Goal: Task Accomplishment & Management: Complete application form

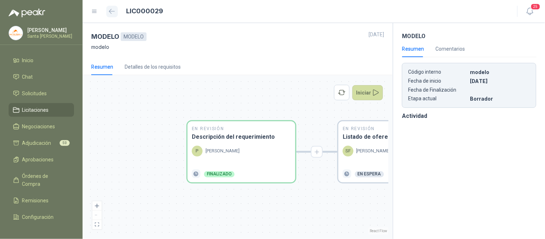
click at [110, 11] on icon "button" at bounding box center [111, 11] width 5 height 4
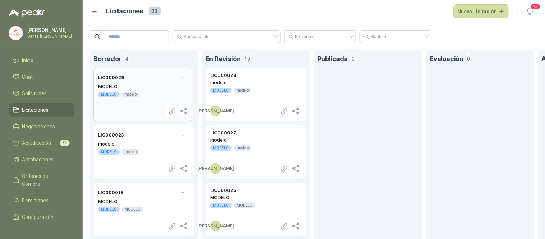
click at [134, 77] on header "LIC000029" at bounding box center [143, 77] width 91 height 11
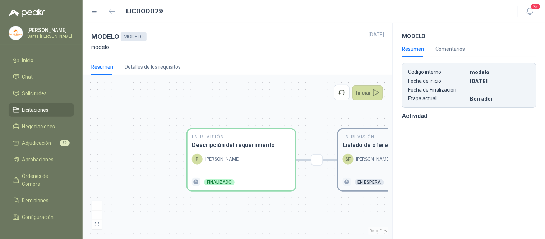
click at [360, 160] on p "[PERSON_NAME]" at bounding box center [373, 159] width 34 height 7
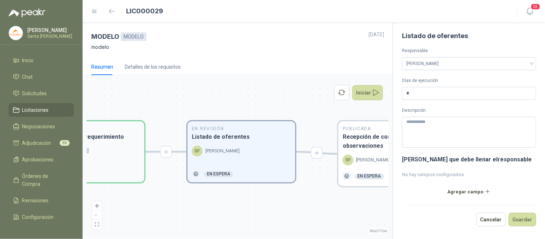
click at [110, 145] on div "En Revisión Descripción del requerimiento P [PERSON_NAME] Finalizado" at bounding box center [91, 151] width 108 height 61
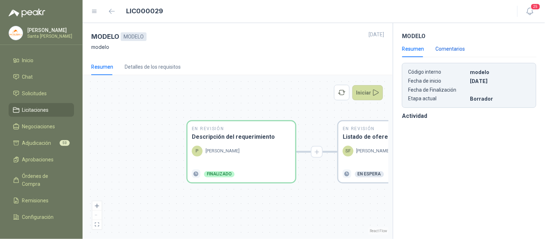
click at [443, 50] on div "Comentarios" at bounding box center [450, 49] width 29 height 8
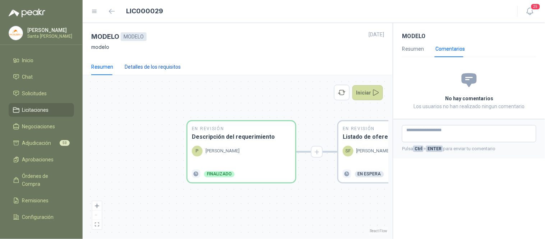
click at [148, 69] on div "Detalles de los requisitos" at bounding box center [153, 67] width 56 height 8
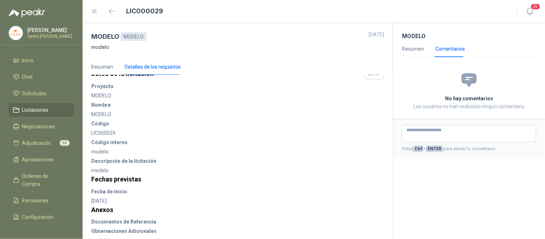
scroll to position [30, 0]
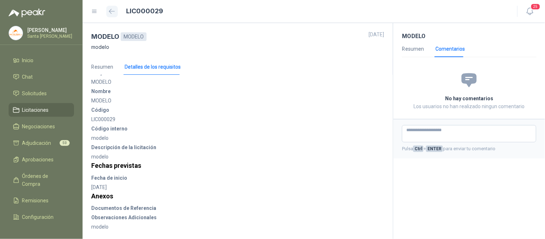
click at [114, 9] on icon "button" at bounding box center [112, 11] width 6 height 5
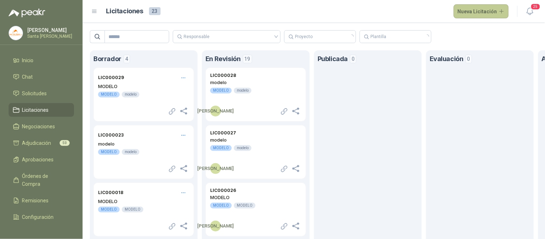
click at [479, 9] on button "Nueva Licitación" at bounding box center [481, 11] width 55 height 14
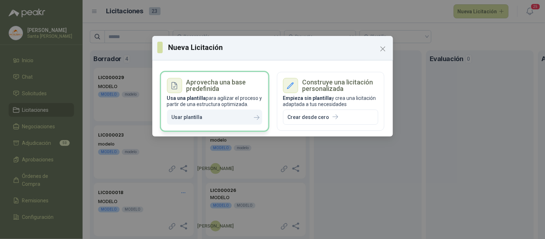
click at [206, 116] on icon "button" at bounding box center [209, 117] width 6 height 6
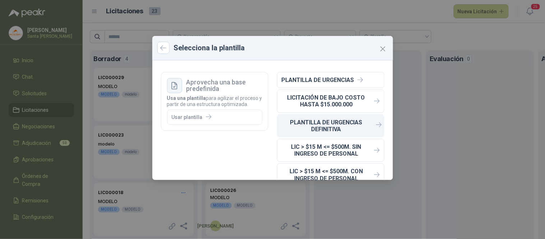
click at [328, 127] on p "PLANTILLA DE URGENCIAS DEFINITIVA" at bounding box center [326, 126] width 89 height 14
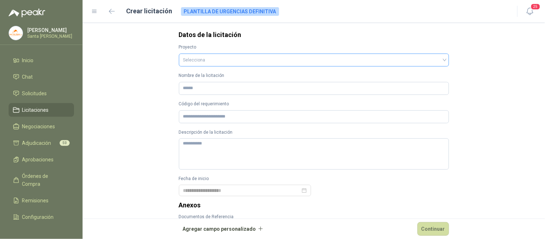
click at [231, 63] on input "search" at bounding box center [314, 59] width 262 height 11
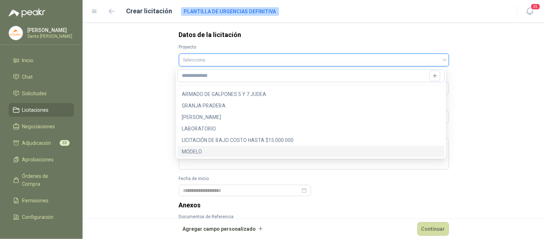
click at [200, 148] on div "MODELO" at bounding box center [311, 152] width 259 height 8
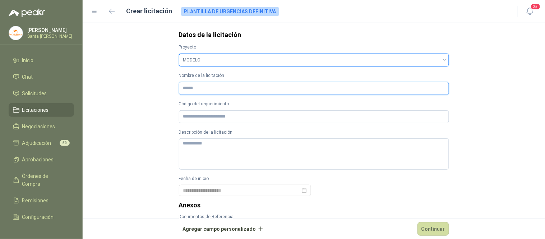
click at [190, 89] on input "Nombre de la licitación" at bounding box center [314, 88] width 270 height 13
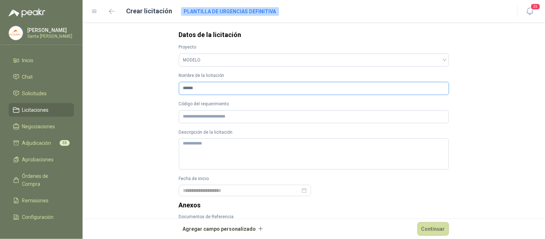
type input "******"
type textarea "*"
type textarea "**"
type textarea "***"
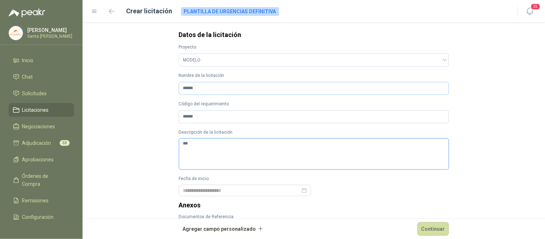
type textarea "****"
click at [303, 191] on div at bounding box center [245, 191] width 124 height 8
type textarea "*****"
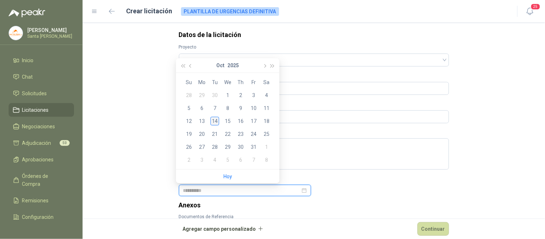
type input "**********"
click at [214, 124] on div "14" at bounding box center [215, 121] width 9 height 9
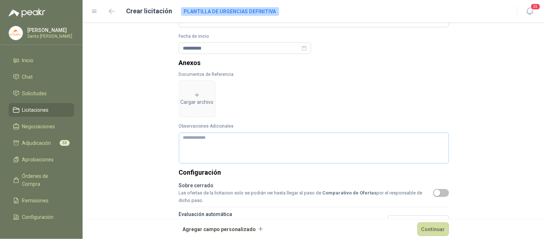
scroll to position [143, 0]
click at [188, 147] on textarea "Observaciones Adicionales" at bounding box center [314, 147] width 270 height 31
type textarea "*"
type textarea "**"
type textarea "***"
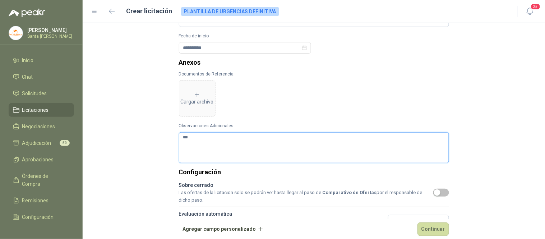
type textarea "****"
type textarea "*****"
type textarea "******"
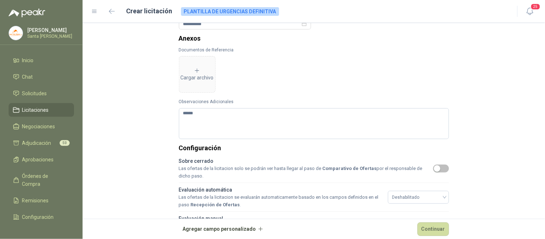
scroll to position [204, 0]
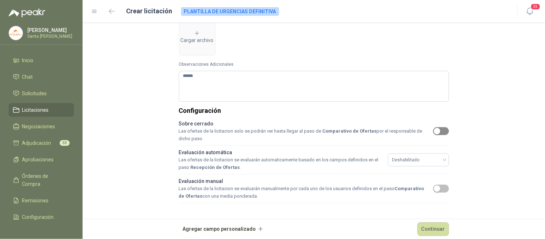
click at [439, 132] on span "button" at bounding box center [441, 131] width 16 height 8
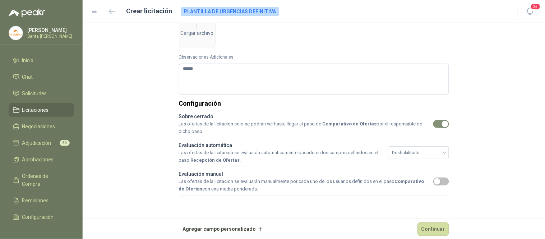
scroll to position [213, 0]
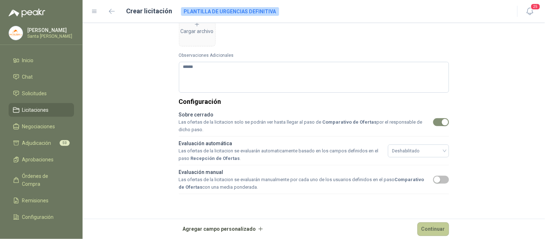
click at [431, 225] on button "Continuar" at bounding box center [434, 229] width 32 height 14
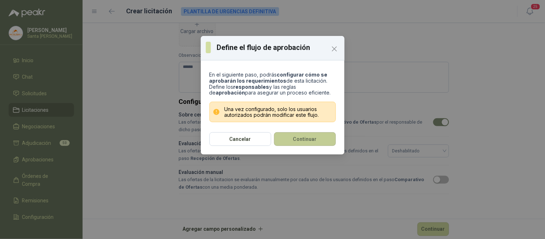
click at [309, 138] on button "Continuar" at bounding box center [305, 139] width 62 height 14
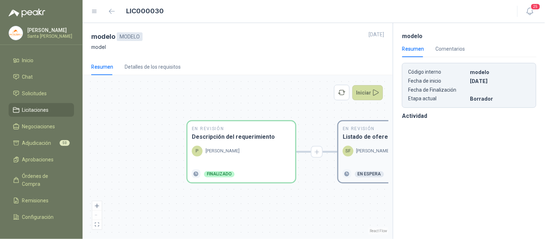
click at [372, 153] on p "[PERSON_NAME]" at bounding box center [373, 151] width 34 height 7
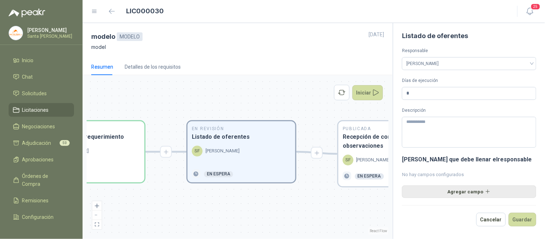
click at [464, 190] on button "Agregar campo" at bounding box center [469, 191] width 134 height 12
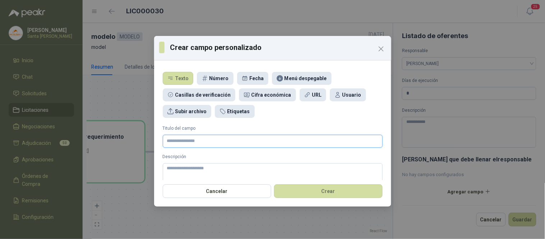
click at [180, 141] on input "Titulo del campo" at bounding box center [273, 141] width 220 height 13
click at [188, 111] on div "Subir archivo" at bounding box center [191, 111] width 32 height 8
click at [180, 142] on input "Titulo del campo" at bounding box center [273, 141] width 220 height 13
type input "**********"
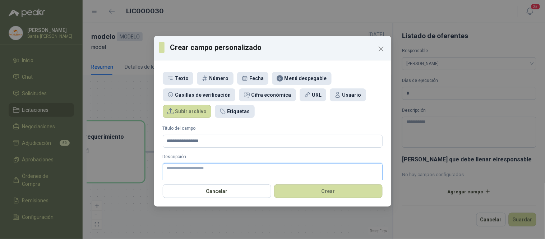
type textarea "*"
type textarea "**"
type textarea "***"
type textarea "****"
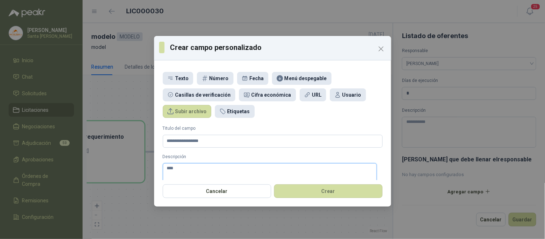
type textarea "*****"
type textarea "*******"
type textarea "********"
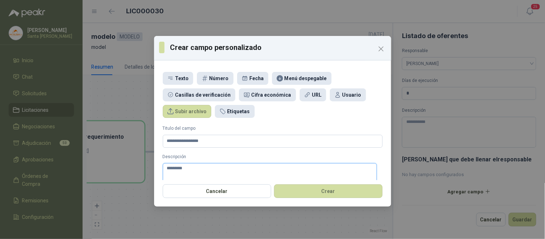
type textarea "**********"
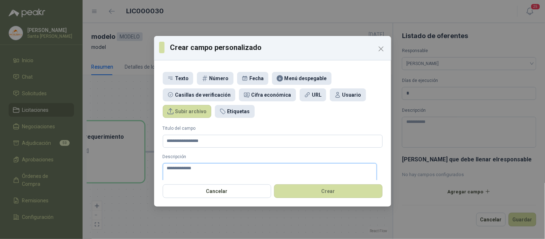
type textarea "**********"
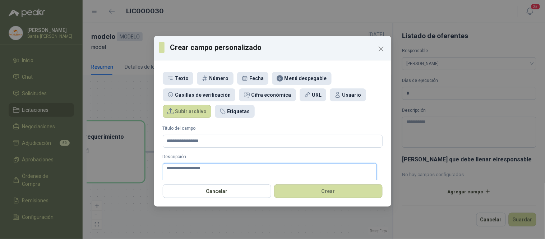
type textarea "**********"
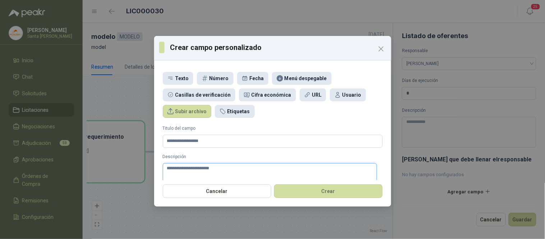
type textarea "**********"
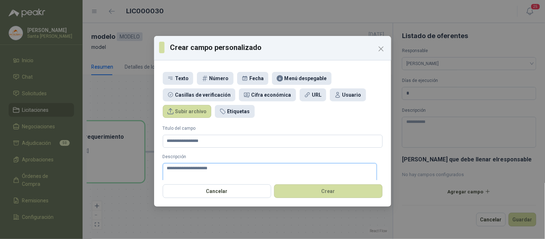
type textarea "**********"
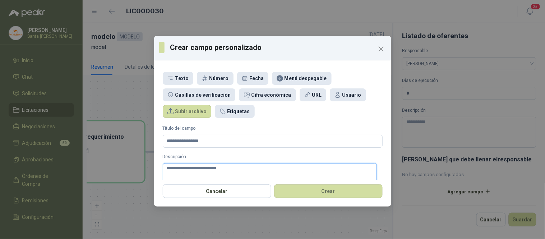
type textarea "**********"
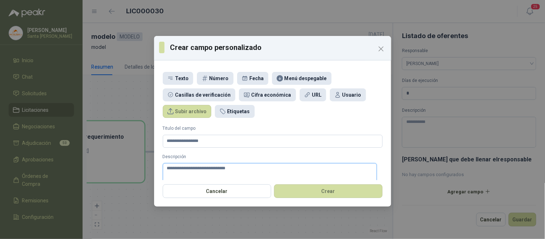
type textarea "**********"
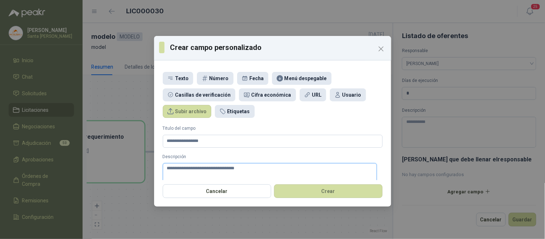
type textarea "**********"
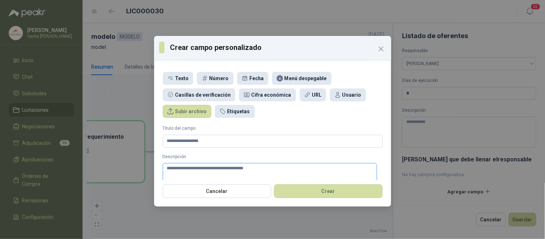
type textarea "**********"
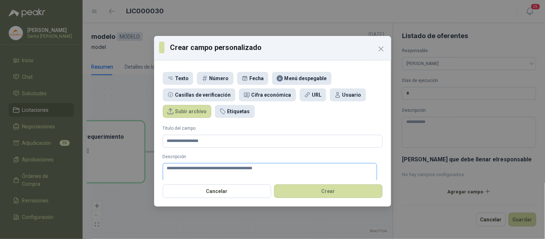
type textarea "**********"
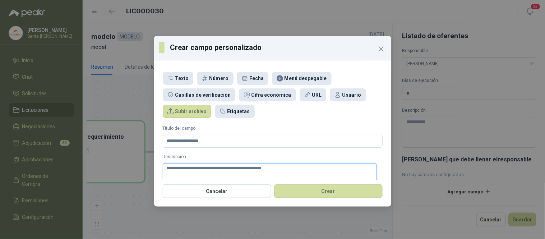
type textarea "**********"
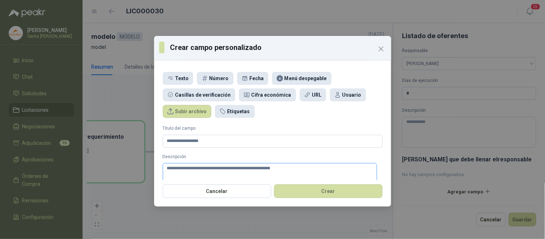
type textarea "**********"
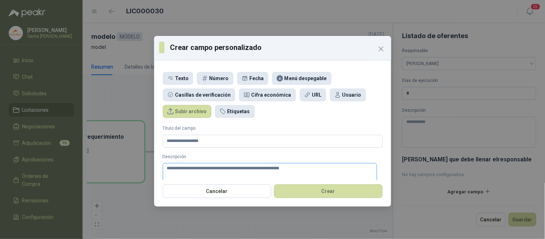
type textarea "**********"
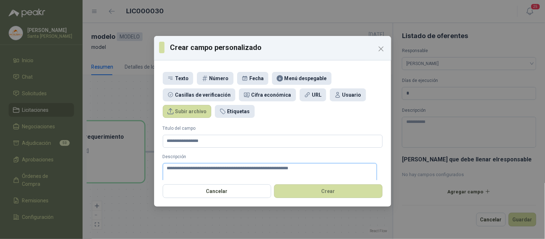
type textarea "**********"
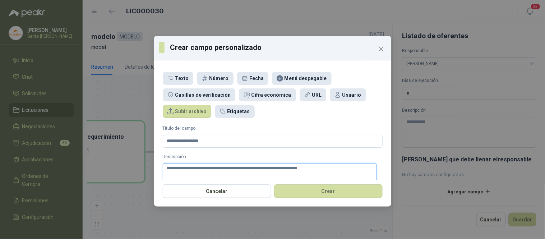
type textarea "**********"
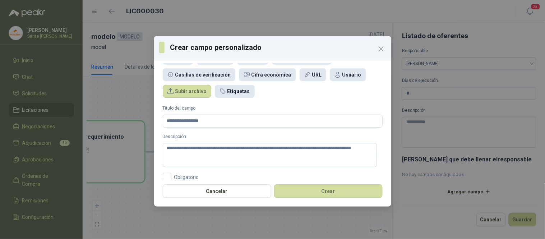
scroll to position [27, 0]
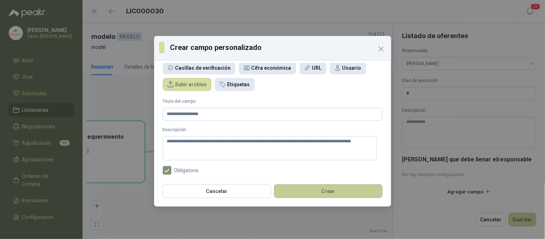
click at [301, 189] on button "Crear" at bounding box center [328, 191] width 109 height 14
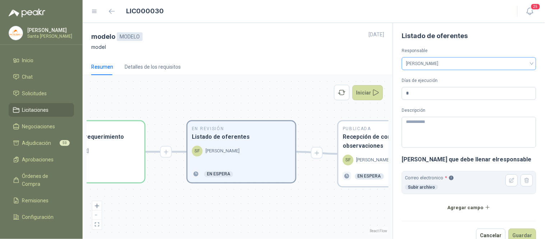
click at [525, 63] on span "[PERSON_NAME]" at bounding box center [469, 63] width 126 height 11
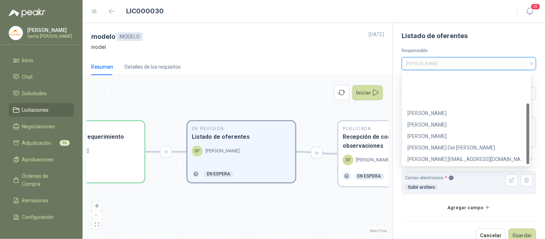
scroll to position [46, 0]
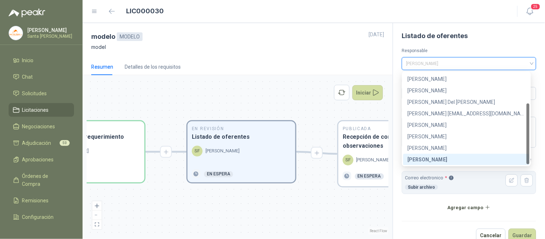
click at [423, 158] on div "[PERSON_NAME]" at bounding box center [467, 160] width 118 height 8
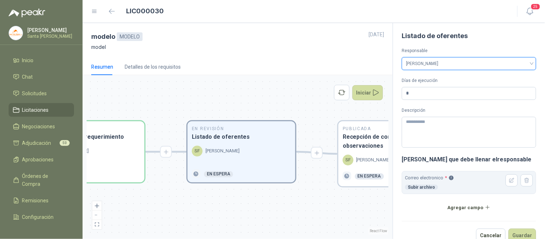
scroll to position [12, 0]
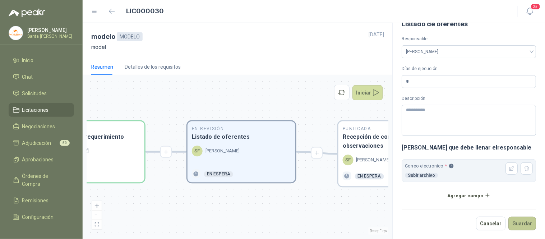
click at [518, 222] on button "Guardar" at bounding box center [523, 224] width 28 height 14
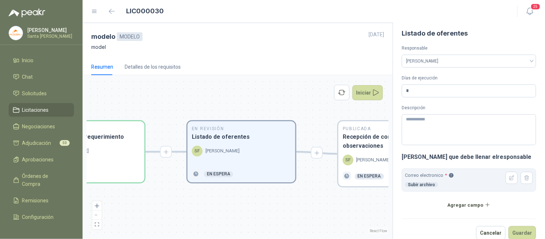
scroll to position [2, 0]
click at [359, 144] on h3 "Recepción de consultas y observaciones" at bounding box center [392, 142] width 99 height 18
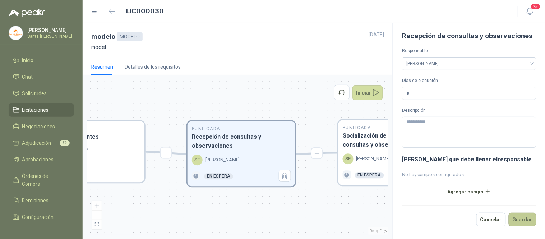
click at [524, 223] on button "Guardar" at bounding box center [523, 220] width 28 height 14
click at [360, 140] on h3 "Socialización de respuestas a consultas y observaciones" at bounding box center [392, 141] width 99 height 18
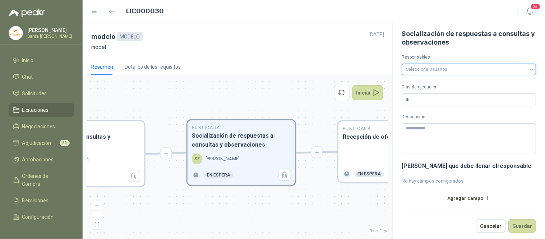
click at [497, 71] on div at bounding box center [466, 69] width 124 height 5
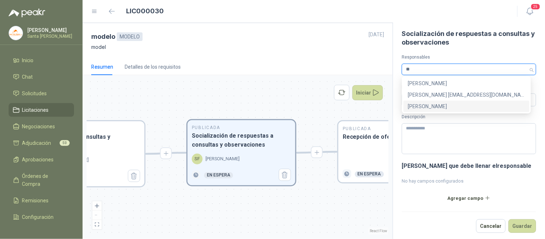
click at [436, 105] on div "[PERSON_NAME]" at bounding box center [467, 106] width 118 height 8
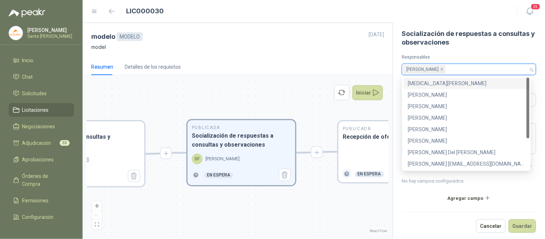
click at [456, 52] on form "Socialización de respuestas a consultas y observaciones Responsables [PERSON_NA…" at bounding box center [469, 130] width 134 height 203
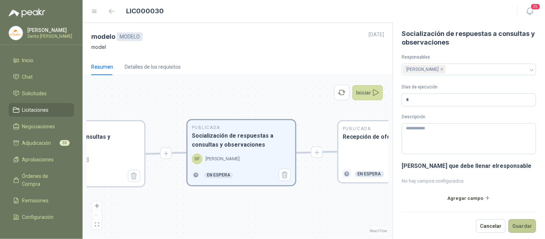
click at [515, 223] on button "Guardar" at bounding box center [523, 226] width 28 height 14
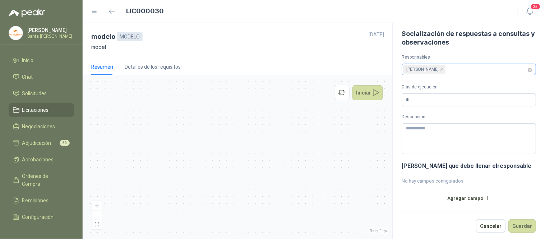
click at [459, 68] on div "[PERSON_NAME]" at bounding box center [466, 69] width 124 height 10
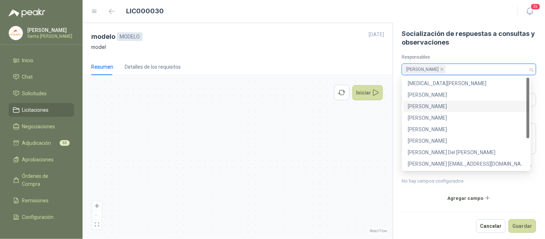
drag, startPoint x: 528, startPoint y: 100, endPoint x: 540, endPoint y: 85, distance: 19.1
click at [540, 85] on body "[PERSON_NAME] Santa [PERSON_NAME] Inicio Chat Solicitudes Licitaciones Negociac…" at bounding box center [272, 119] width 545 height 239
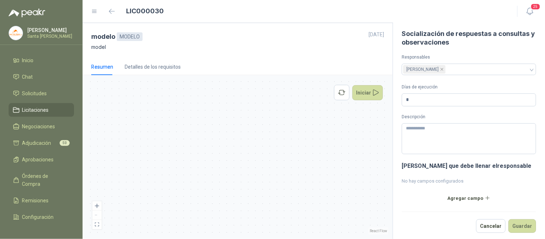
click at [368, 57] on div "modelo MODELO [DATE] model" at bounding box center [238, 41] width 310 height 36
drag, startPoint x: 262, startPoint y: 199, endPoint x: 424, endPoint y: 171, distance: 164.8
click at [424, 171] on div "modelo MODELO [DATE] model Resumen Detalles de los requisitos En Revisión Descr…" at bounding box center [314, 131] width 463 height 216
drag, startPoint x: 259, startPoint y: 210, endPoint x: 415, endPoint y: 181, distance: 158.5
click at [415, 181] on div "modelo MODELO [DATE] model Resumen Detalles de los requisitos En Revisión Descr…" at bounding box center [314, 131] width 463 height 216
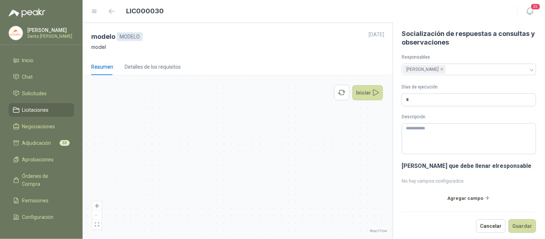
drag, startPoint x: 155, startPoint y: 184, endPoint x: 254, endPoint y: 187, distance: 100.0
click at [254, 187] on div "En Revisión Descripción del requerimiento P [PERSON_NAME] Finalizado En Revisió…" at bounding box center [238, 156] width 302 height 155
click at [98, 217] on button "zoom out" at bounding box center [96, 215] width 9 height 9
click at [517, 225] on button "Guardar" at bounding box center [523, 226] width 28 height 14
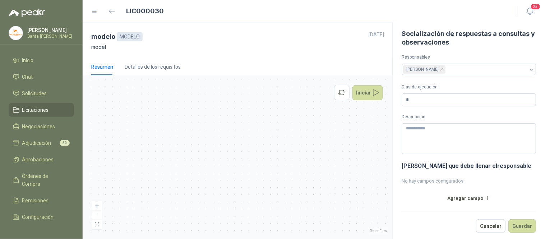
drag, startPoint x: 214, startPoint y: 166, endPoint x: 222, endPoint y: 121, distance: 44.8
click at [222, 121] on div "En Revisión Descripción del requerimiento P [PERSON_NAME] Finalizado En Revisió…" at bounding box center [238, 156] width 302 height 155
drag, startPoint x: 182, startPoint y: 141, endPoint x: 268, endPoint y: 153, distance: 87.1
click at [275, 153] on div "En Revisión Descripción del requerimiento P [PERSON_NAME] Finalizado En Revisió…" at bounding box center [238, 156] width 302 height 155
drag, startPoint x: 180, startPoint y: 149, endPoint x: 188, endPoint y: 157, distance: 10.9
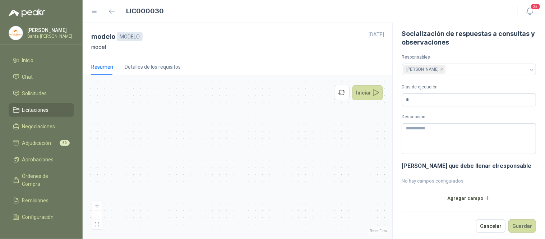
click at [373, 169] on div "En Revisión Descripción del requerimiento P [PERSON_NAME] Finalizado En Revisió…" at bounding box center [238, 156] width 302 height 155
drag, startPoint x: 190, startPoint y: 157, endPoint x: 282, endPoint y: 162, distance: 92.5
click at [282, 162] on div "En Revisión Descripción del requerimiento P [PERSON_NAME] Finalizado En Revisió…" at bounding box center [238, 156] width 302 height 155
drag, startPoint x: 182, startPoint y: 158, endPoint x: 262, endPoint y: 162, distance: 80.3
click at [262, 162] on div "En Revisión Descripción del requerimiento P [PERSON_NAME] Finalizado En Revisió…" at bounding box center [238, 156] width 302 height 155
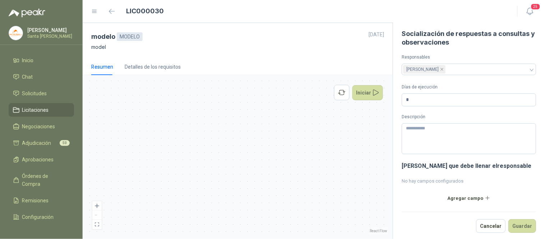
drag, startPoint x: 194, startPoint y: 185, endPoint x: 337, endPoint y: 184, distance: 142.7
click at [337, 184] on div "En Revisión Descripción del requerimiento P [PERSON_NAME] Finalizado En Revisió…" at bounding box center [238, 156] width 302 height 155
click at [100, 218] on button "zoom out" at bounding box center [96, 215] width 9 height 9
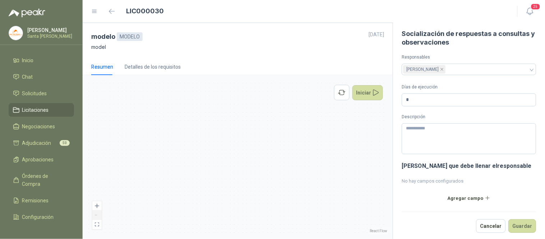
click at [100, 218] on button "zoom out" at bounding box center [96, 215] width 9 height 9
click at [97, 217] on div "React Flow controls" at bounding box center [96, 215] width 9 height 28
click at [100, 230] on div "En Revisión Descripción del requerimiento P [PERSON_NAME] Finalizado En Revisió…" at bounding box center [238, 156] width 302 height 155
drag, startPoint x: 123, startPoint y: 145, endPoint x: 300, endPoint y: 163, distance: 178.1
click at [299, 163] on div "En Revisión Descripción del requerimiento P [PERSON_NAME] Finalizado En Revisió…" at bounding box center [238, 156] width 302 height 155
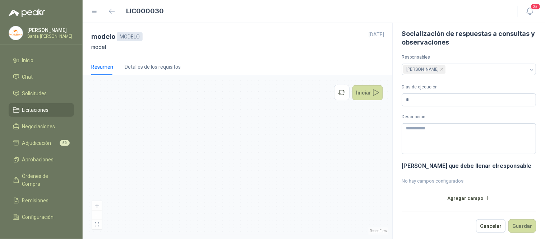
drag, startPoint x: 176, startPoint y: 135, endPoint x: 207, endPoint y: 102, distance: 45.0
click at [207, 101] on div "En Revisión Descripción del requerimiento P [PERSON_NAME] Finalizado En Revisió…" at bounding box center [238, 156] width 302 height 155
drag, startPoint x: 247, startPoint y: 172, endPoint x: 247, endPoint y: 106, distance: 66.1
click at [247, 106] on div "En Revisión Descripción del requerimiento P [PERSON_NAME] Finalizado En Revisió…" at bounding box center [238, 156] width 302 height 155
drag, startPoint x: 241, startPoint y: 180, endPoint x: 245, endPoint y: 122, distance: 58.3
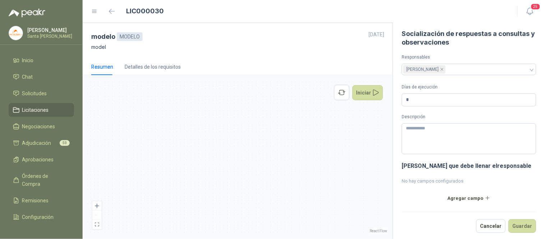
click at [245, 122] on div "En Revisión Descripción del requerimiento P [PERSON_NAME] Finalizado En Revisió…" at bounding box center [238, 156] width 302 height 155
drag, startPoint x: 148, startPoint y: 173, endPoint x: 239, endPoint y: 154, distance: 93.0
click at [120, 186] on div "En Revisión Descripción del requerimiento P [PERSON_NAME] Finalizado En Revisió…" at bounding box center [238, 156] width 302 height 155
drag, startPoint x: 274, startPoint y: 158, endPoint x: 192, endPoint y: 224, distance: 105.4
click at [192, 224] on div "En Revisión Descripción del requerimiento P [PERSON_NAME] Finalizado En Revisió…" at bounding box center [238, 156] width 302 height 155
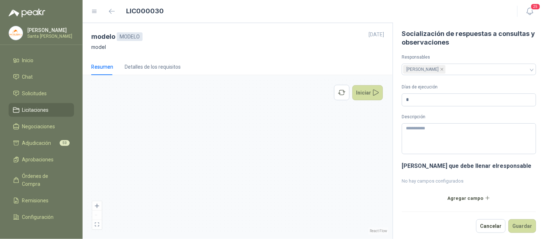
drag, startPoint x: 325, startPoint y: 156, endPoint x: 287, endPoint y: 177, distance: 43.1
click at [276, 197] on div "En Revisión Descripción del requerimiento P [PERSON_NAME] Finalizado En Revisió…" at bounding box center [238, 156] width 302 height 155
drag, startPoint x: 344, startPoint y: 137, endPoint x: 326, endPoint y: 134, distance: 18.9
click at [276, 187] on div "En Revisión Descripción del requerimiento P [PERSON_NAME] Finalizado En Revisió…" at bounding box center [238, 156] width 302 height 155
drag, startPoint x: 321, startPoint y: 137, endPoint x: 242, endPoint y: 183, distance: 91.2
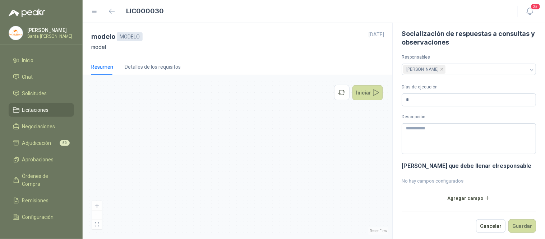
click at [242, 183] on div "En Revisión Descripción del requerimiento P [PERSON_NAME] Finalizado En Revisió…" at bounding box center [238, 156] width 302 height 155
drag, startPoint x: 237, startPoint y: 153, endPoint x: 220, endPoint y: 155, distance: 17.7
click at [237, 170] on div "En Revisión Descripción del requerimiento P [PERSON_NAME] Finalizado En Revisió…" at bounding box center [238, 156] width 302 height 155
drag, startPoint x: 207, startPoint y: 147, endPoint x: 224, endPoint y: 152, distance: 17.6
click at [235, 157] on div "En Revisión Descripción del requerimiento P [PERSON_NAME] Finalizado En Revisió…" at bounding box center [238, 156] width 302 height 155
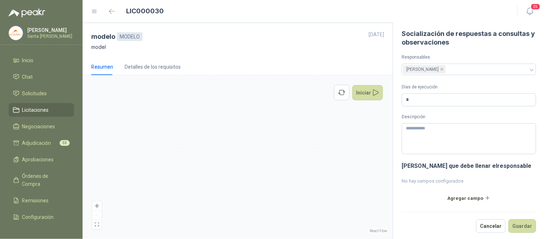
drag, startPoint x: 164, startPoint y: 126, endPoint x: 278, endPoint y: 161, distance: 119.5
click at [278, 161] on div "En Revisión Descripción del requerimiento P [PERSON_NAME] Finalizado En Revisió…" at bounding box center [238, 156] width 302 height 155
click at [515, 221] on button "Guardar" at bounding box center [523, 226] width 28 height 14
drag, startPoint x: 162, startPoint y: 186, endPoint x: 300, endPoint y: 165, distance: 140.3
click at [300, 165] on div "En Revisión Descripción del requerimiento P [PERSON_NAME] Finalizado En Revisió…" at bounding box center [238, 156] width 302 height 155
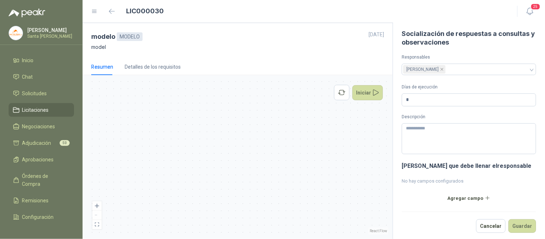
drag, startPoint x: 337, startPoint y: 180, endPoint x: 235, endPoint y: 178, distance: 101.7
click at [236, 178] on div "En Revisión Descripción del requerimiento P [PERSON_NAME] Finalizado En Revisió…" at bounding box center [238, 156] width 302 height 155
click at [99, 206] on button "zoom in" at bounding box center [96, 205] width 9 height 9
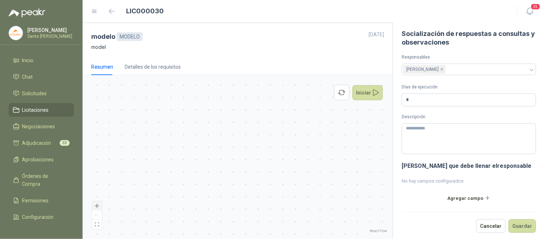
click at [99, 206] on button "zoom in" at bounding box center [96, 205] width 9 height 9
click at [100, 213] on button "zoom out" at bounding box center [96, 215] width 9 height 9
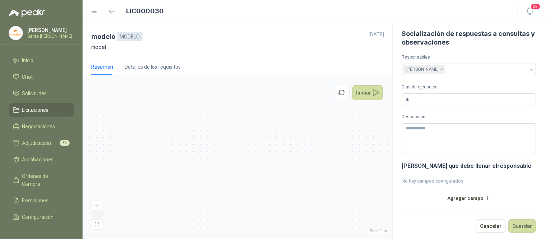
click at [100, 213] on button "zoom out" at bounding box center [96, 215] width 9 height 9
click at [100, 213] on div "React Flow controls" at bounding box center [96, 215] width 9 height 28
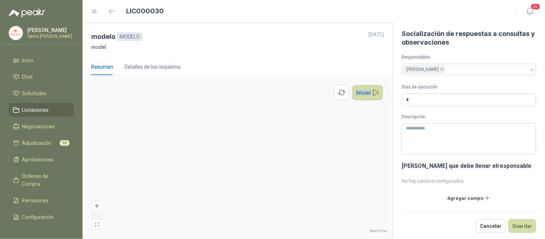
click at [100, 213] on div "React Flow controls" at bounding box center [96, 215] width 9 height 28
click at [98, 226] on icon "fit view" at bounding box center [97, 224] width 4 height 4
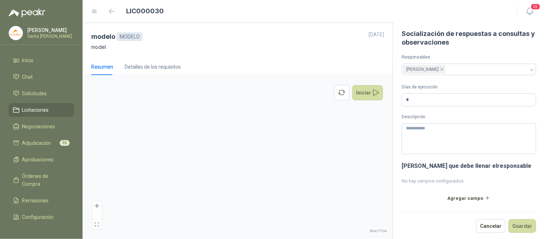
click at [98, 72] on div "Resumen" at bounding box center [102, 67] width 22 height 17
click at [162, 60] on div "Detalles de los requisitos" at bounding box center [153, 67] width 56 height 17
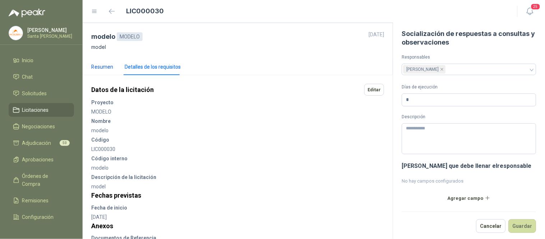
click at [98, 66] on div "Resumen" at bounding box center [102, 67] width 22 height 8
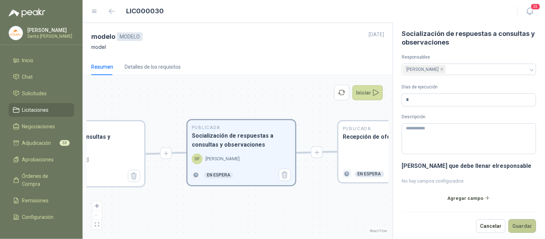
click at [518, 227] on button "Guardar" at bounding box center [523, 226] width 28 height 14
click at [372, 142] on div "Publicada Recepción de ofertas En espera" at bounding box center [393, 151] width 108 height 61
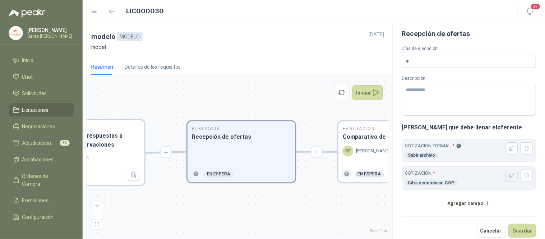
click at [510, 175] on icon "button" at bounding box center [512, 176] width 5 height 5
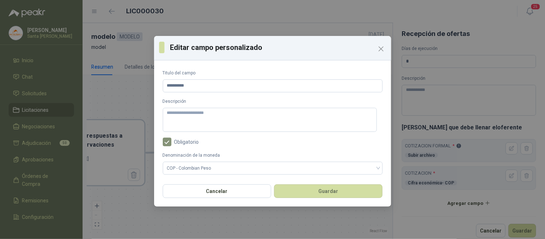
scroll to position [19, 0]
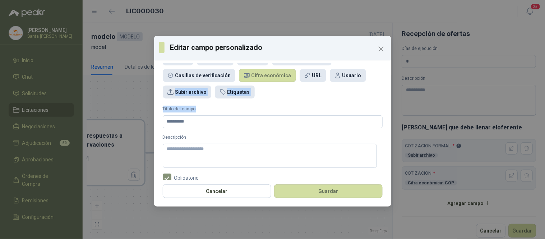
drag, startPoint x: 394, startPoint y: 120, endPoint x: 398, endPoint y: 94, distance: 26.5
click at [398, 94] on div "**********" at bounding box center [272, 119] width 545 height 239
click at [343, 188] on button "Guardar" at bounding box center [328, 191] width 109 height 14
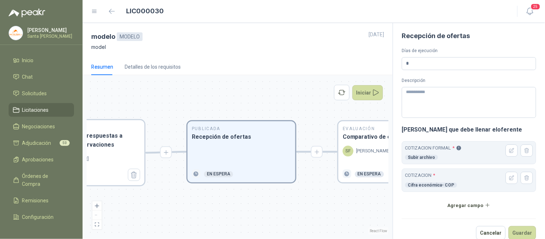
scroll to position [10, 0]
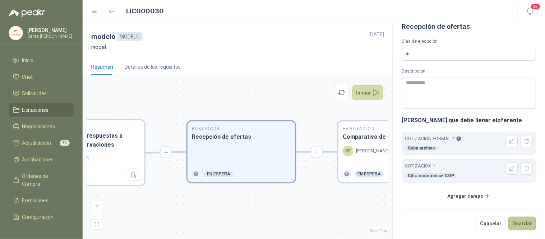
click at [518, 225] on button "Guardar" at bounding box center [523, 224] width 28 height 14
click at [371, 146] on div "SF [PERSON_NAME]" at bounding box center [367, 151] width 48 height 11
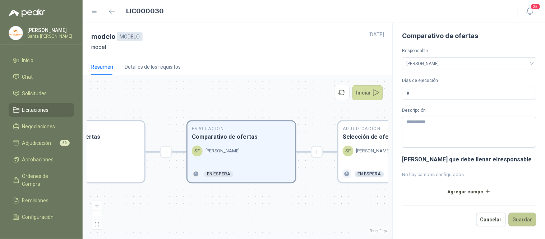
click at [525, 221] on button "Guardar" at bounding box center [523, 220] width 28 height 14
click at [367, 148] on p "[PERSON_NAME]" at bounding box center [373, 151] width 34 height 7
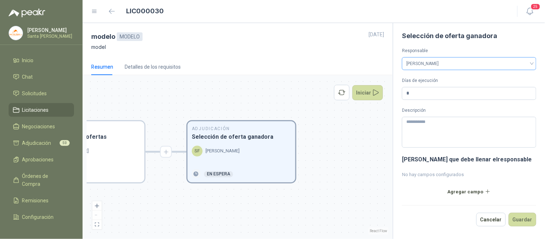
click at [534, 63] on div "[PERSON_NAME]" at bounding box center [469, 63] width 134 height 13
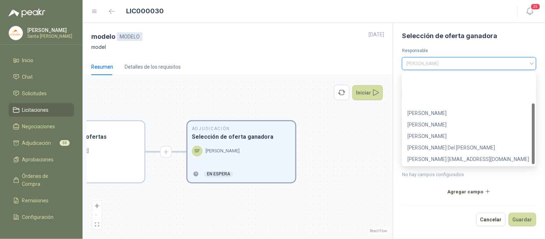
scroll to position [46, 0]
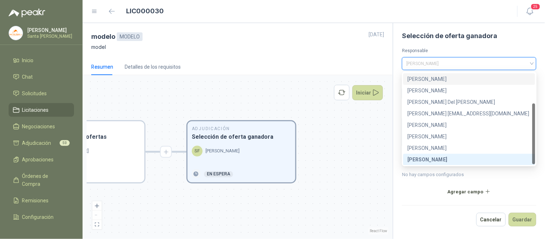
click at [422, 81] on div "[PERSON_NAME]" at bounding box center [469, 79] width 123 height 8
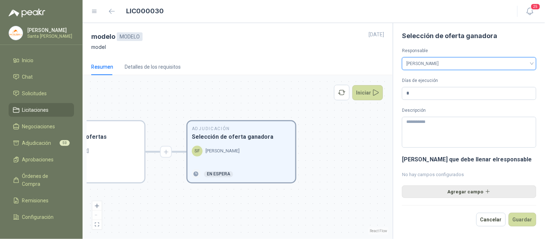
click at [465, 190] on button "Agregar campo" at bounding box center [469, 191] width 134 height 12
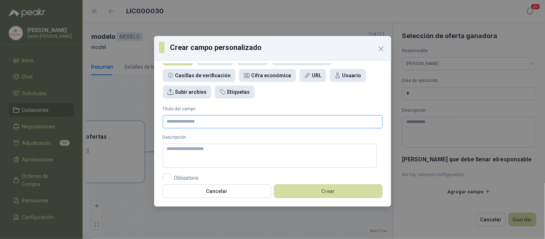
click at [174, 121] on input "Titulo del campo" at bounding box center [273, 121] width 220 height 13
click at [179, 87] on div "Subir archivo" at bounding box center [187, 92] width 49 height 13
click at [194, 125] on input "Titulo del campo" at bounding box center [273, 121] width 220 height 13
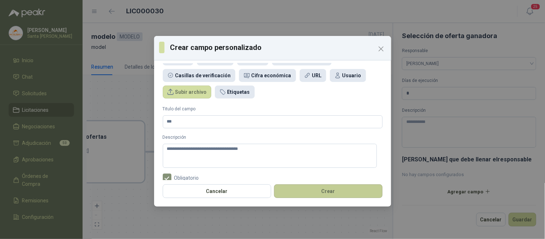
click at [320, 189] on button "Crear" at bounding box center [328, 191] width 109 height 14
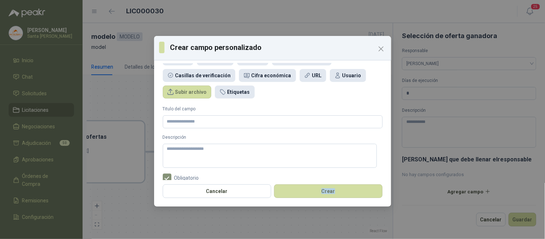
click at [320, 189] on div "**********" at bounding box center [272, 119] width 545 height 239
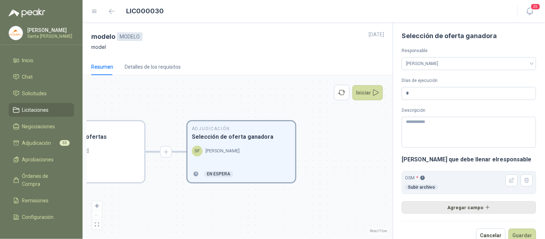
click at [464, 206] on button "Agregar campo" at bounding box center [469, 207] width 134 height 12
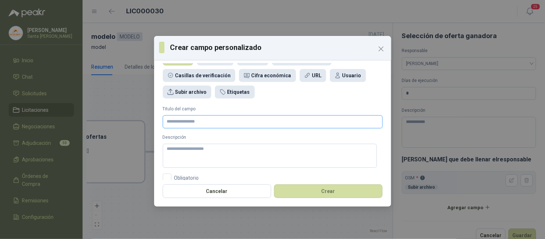
click at [179, 120] on input "Titulo del campo" at bounding box center [273, 121] width 220 height 13
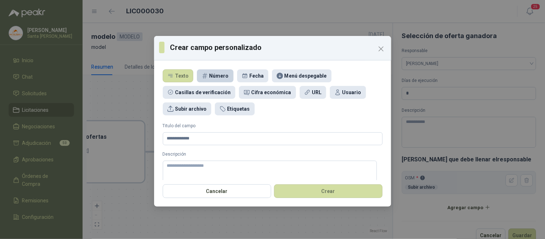
click at [212, 77] on div "Número" at bounding box center [219, 76] width 19 height 8
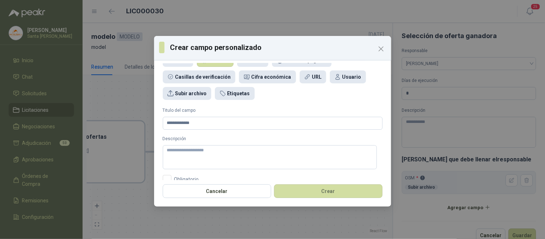
scroll to position [24, 0]
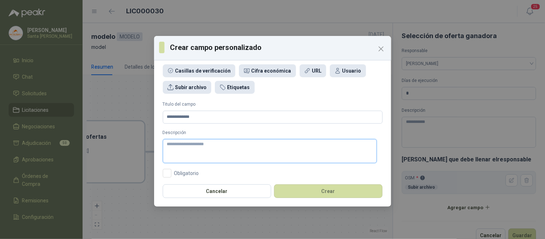
click at [210, 145] on textarea "Descripción" at bounding box center [270, 151] width 214 height 24
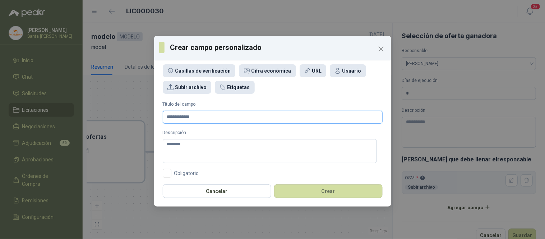
drag, startPoint x: 196, startPoint y: 112, endPoint x: 145, endPoint y: 110, distance: 51.5
click at [145, 110] on div "**********" at bounding box center [272, 119] width 545 height 239
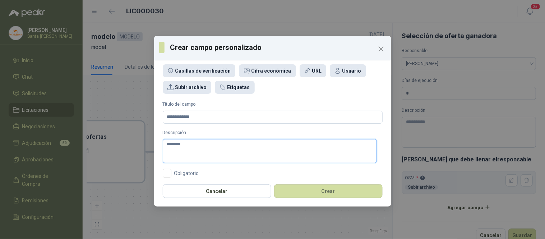
click at [195, 146] on textarea "*******" at bounding box center [270, 151] width 214 height 24
paste textarea "**********"
click at [195, 142] on textarea "**********" at bounding box center [270, 151] width 214 height 24
click at [245, 149] on textarea "**********" at bounding box center [270, 151] width 214 height 24
click at [289, 144] on textarea "**********" at bounding box center [270, 151] width 214 height 24
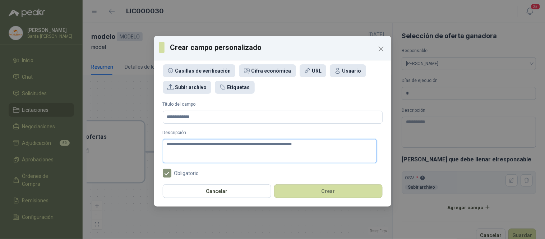
click at [322, 145] on textarea "**********" at bounding box center [270, 151] width 214 height 24
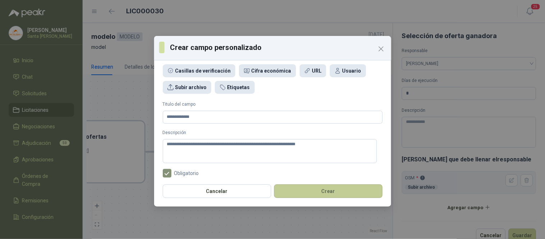
click at [325, 193] on button "Crear" at bounding box center [328, 191] width 109 height 14
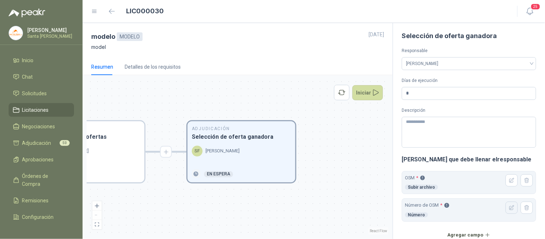
click at [509, 209] on icon "button" at bounding box center [512, 208] width 6 height 6
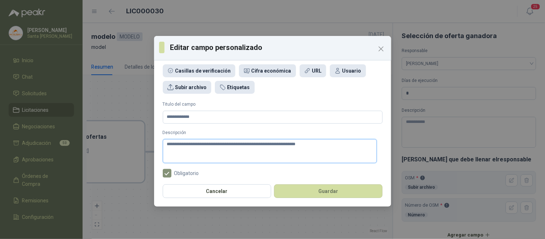
drag, startPoint x: 310, startPoint y: 147, endPoint x: 235, endPoint y: 146, distance: 75.5
click at [235, 146] on textarea "**********" at bounding box center [270, 151] width 214 height 24
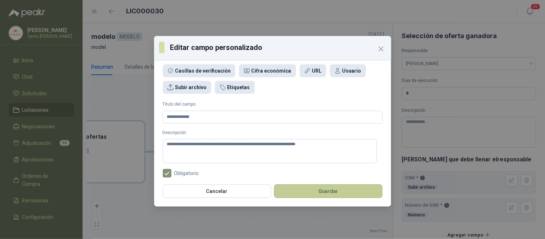
click at [328, 191] on button "Guardar" at bounding box center [328, 191] width 109 height 14
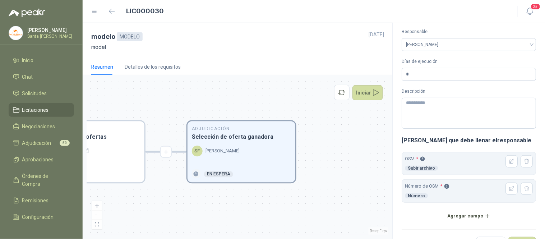
scroll to position [40, 0]
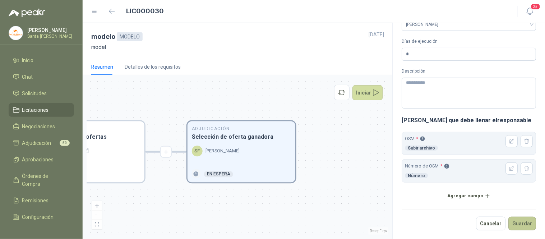
click at [514, 221] on button "Guardar" at bounding box center [523, 224] width 28 height 14
click at [371, 97] on button "Iniciar" at bounding box center [368, 92] width 31 height 15
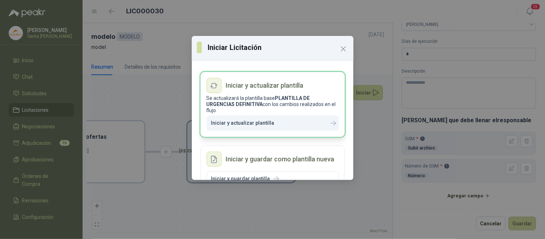
click at [246, 124] on p "Iniciar y actualizar plantilla" at bounding box center [242, 123] width 63 height 6
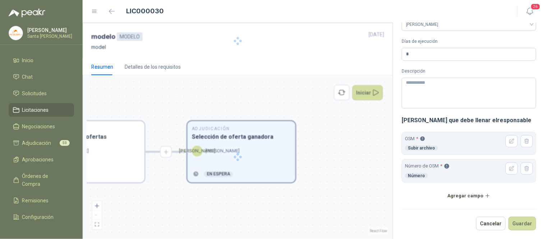
scroll to position [0, 0]
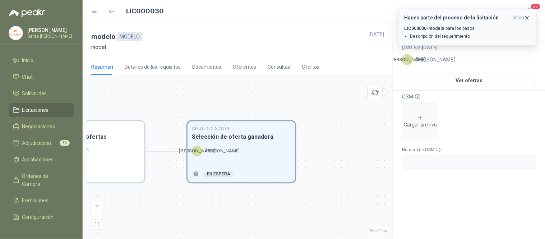
click at [527, 19] on icon "button" at bounding box center [527, 18] width 6 height 6
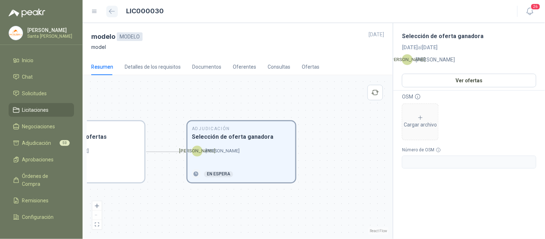
click at [114, 11] on icon "button" at bounding box center [111, 11] width 5 height 4
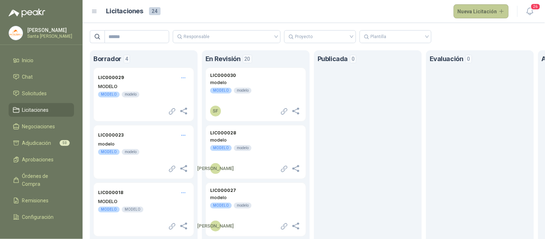
click at [469, 12] on button "Nueva Licitación" at bounding box center [481, 11] width 55 height 14
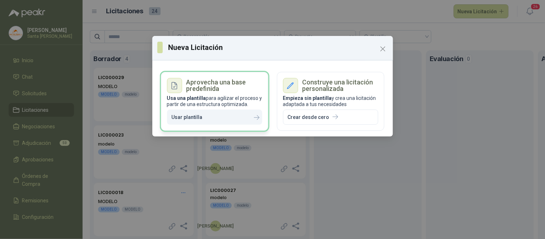
click at [206, 116] on icon "button" at bounding box center [209, 117] width 6 height 6
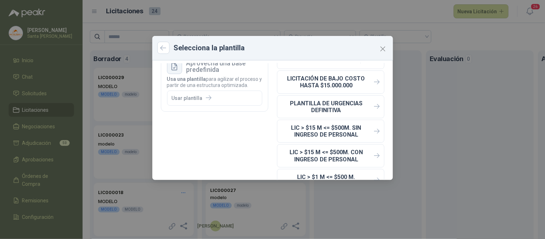
scroll to position [28, 0]
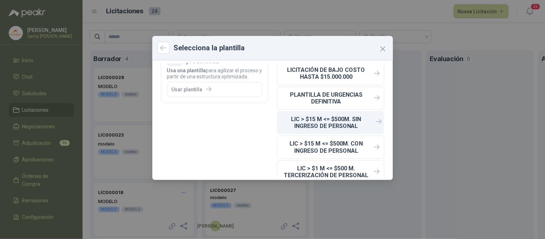
click at [329, 121] on p "LIC > $15 M <= $500M. SIN INGRESO DE PERSONAL" at bounding box center [326, 123] width 89 height 14
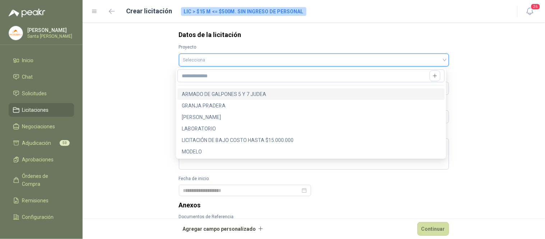
click at [211, 60] on input "search" at bounding box center [314, 59] width 262 height 11
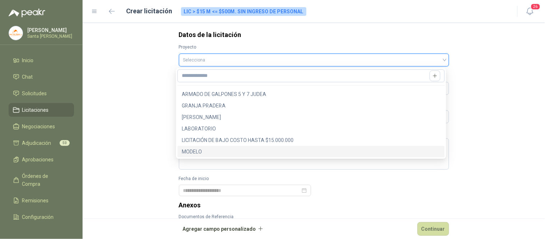
click at [191, 153] on div "MODELO" at bounding box center [311, 152] width 259 height 8
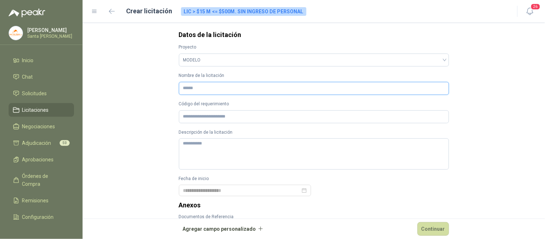
click at [191, 90] on input "Nombre de la licitación" at bounding box center [314, 88] width 270 height 13
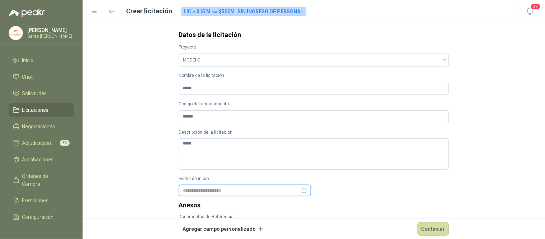
click at [300, 192] on div at bounding box center [245, 191] width 124 height 8
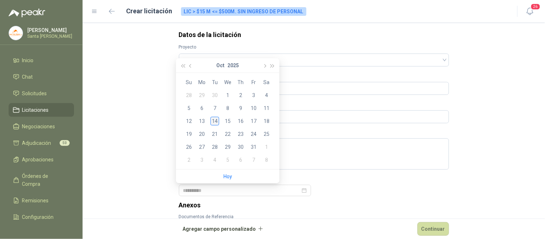
click at [213, 121] on div "14" at bounding box center [215, 121] width 9 height 9
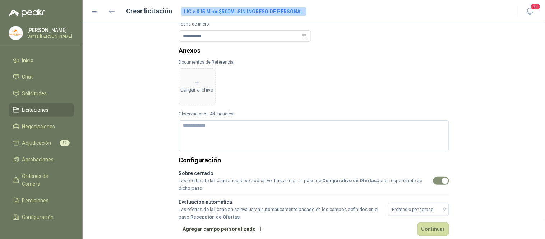
scroll to position [171, 0]
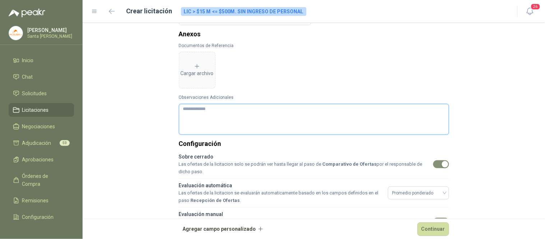
click at [184, 109] on textarea "Observaciones Adicionales" at bounding box center [314, 119] width 270 height 31
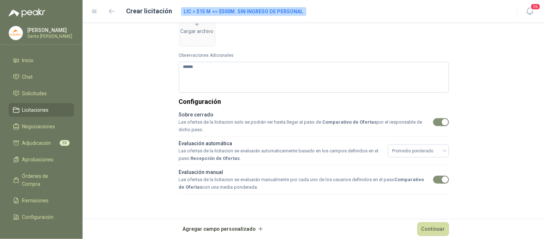
scroll to position [214, 0]
click at [433, 229] on button "Continuar" at bounding box center [434, 229] width 32 height 14
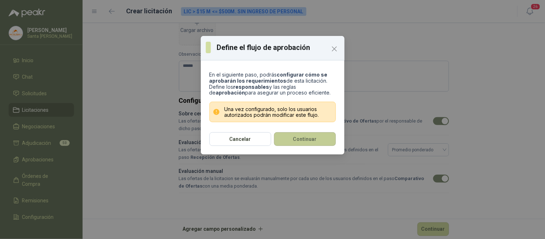
click at [289, 138] on button "Continuar" at bounding box center [305, 139] width 62 height 14
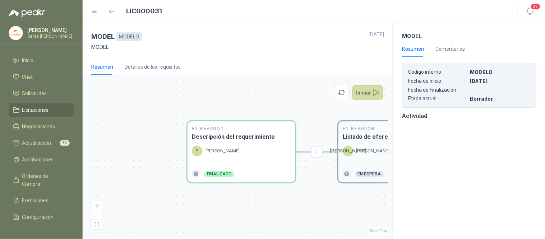
click at [359, 142] on div "En Revisión Listado de oferentes [PERSON_NAME] En espera" at bounding box center [393, 151] width 108 height 61
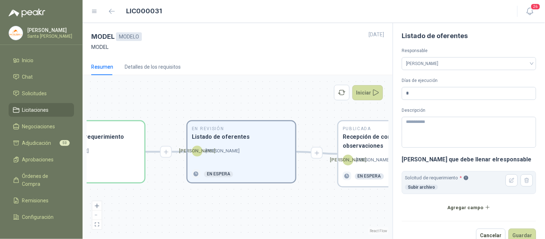
click at [359, 142] on h3 "Recepción de consultas y observaciones" at bounding box center [392, 142] width 99 height 18
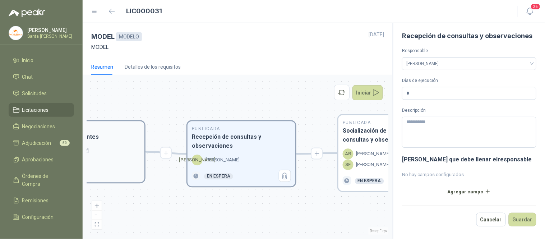
click at [359, 142] on h3 "Socialización de respuestas a consultas y observaciones" at bounding box center [392, 135] width 99 height 18
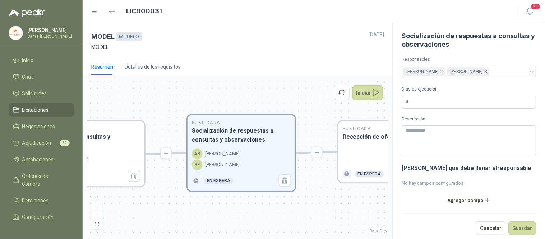
click at [359, 142] on div "Publicada Recepción de ofertas En espera" at bounding box center [393, 151] width 108 height 61
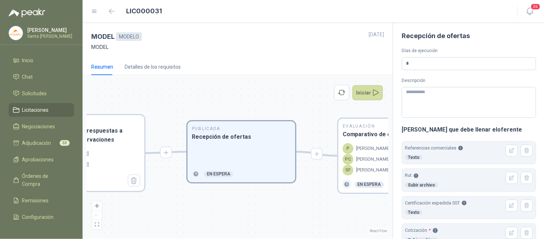
click at [359, 142] on div "Evaluación Comparativo de ofertas P [PERSON_NAME] PC [PERSON_NAME] SF [PERSON_N…" at bounding box center [393, 156] width 108 height 74
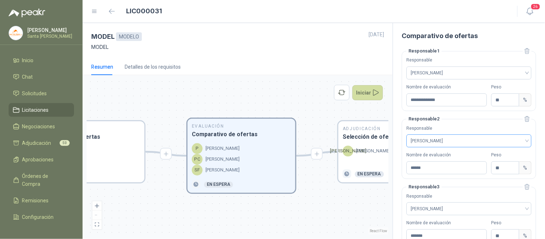
click at [523, 142] on div "[PERSON_NAME]" at bounding box center [469, 140] width 125 height 13
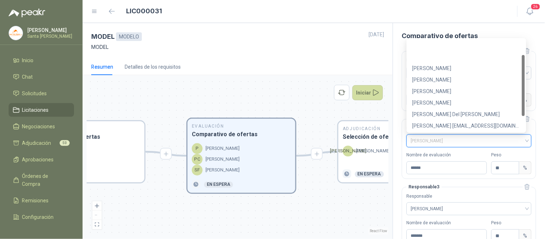
scroll to position [23, 0]
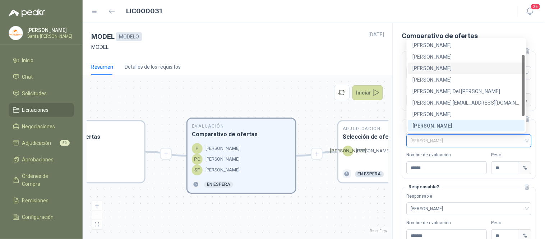
click at [442, 69] on div "[PERSON_NAME]" at bounding box center [467, 68] width 108 height 8
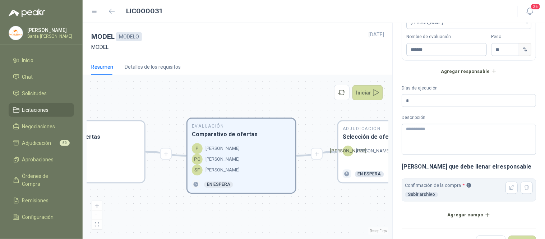
scroll to position [206, 0]
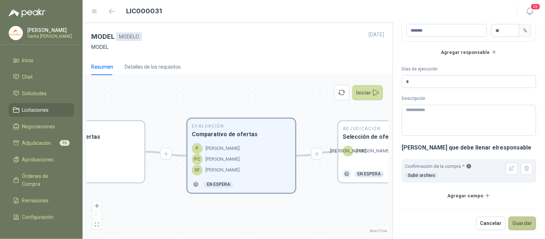
click at [519, 223] on button "Guardar" at bounding box center [523, 224] width 28 height 14
click at [509, 166] on icon "button" at bounding box center [512, 169] width 6 height 6
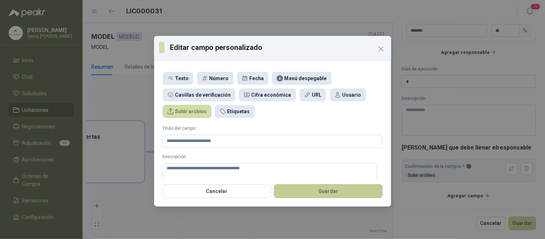
click at [308, 189] on button "Guardar" at bounding box center [328, 191] width 109 height 14
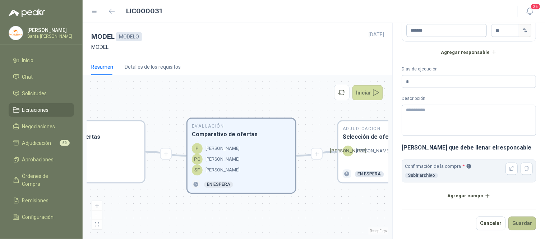
click at [516, 219] on button "Guardar" at bounding box center [523, 224] width 28 height 14
click at [360, 144] on div "Adjudicación Selección de oferta ganadora [PERSON_NAME] En espera" at bounding box center [393, 151] width 108 height 61
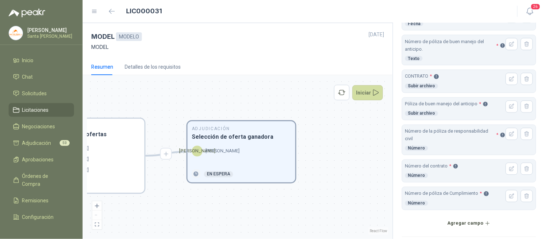
scroll to position [330, 0]
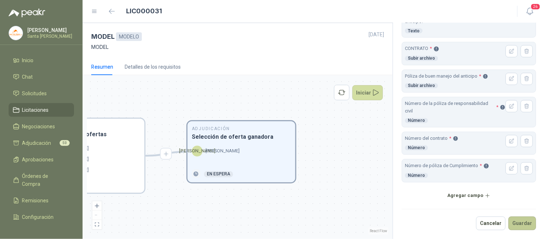
click at [518, 223] on button "Guardar" at bounding box center [523, 224] width 28 height 14
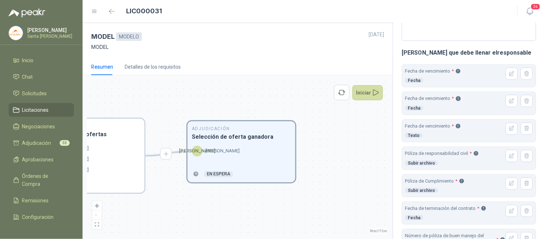
scroll to position [94, 0]
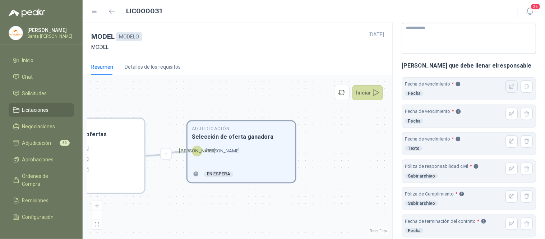
click at [509, 87] on icon "button" at bounding box center [512, 87] width 6 height 6
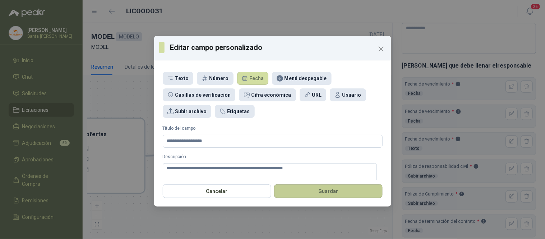
click at [324, 194] on button "Guardar" at bounding box center [328, 191] width 109 height 14
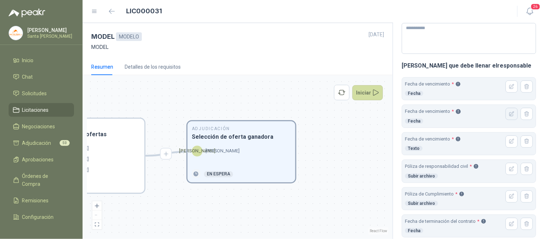
click at [509, 112] on icon "button" at bounding box center [512, 114] width 6 height 6
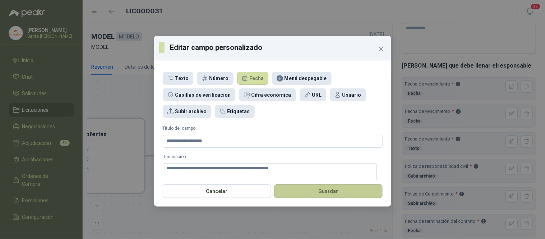
click at [353, 192] on button "Guardar" at bounding box center [328, 191] width 109 height 14
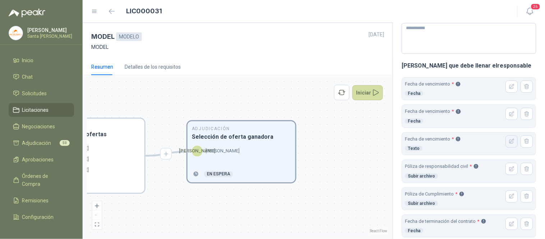
click at [506, 145] on button "button" at bounding box center [512, 141] width 12 height 12
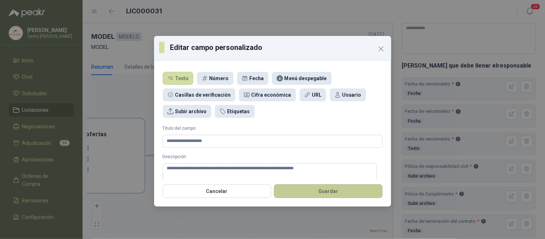
click at [363, 194] on button "Guardar" at bounding box center [328, 191] width 109 height 14
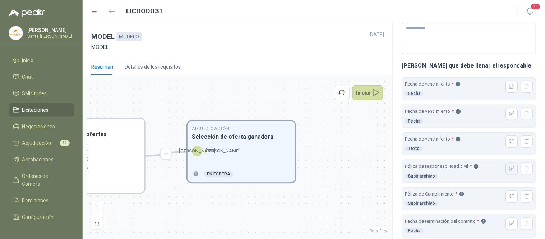
click at [509, 166] on icon "button" at bounding box center [512, 169] width 6 height 6
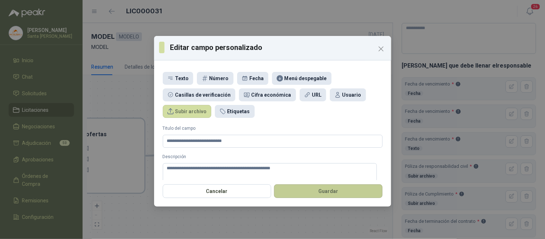
click at [359, 193] on button "Guardar" at bounding box center [328, 191] width 109 height 14
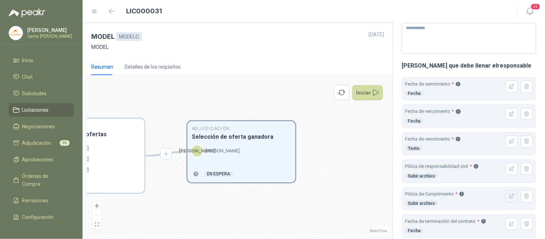
click at [509, 194] on icon "button" at bounding box center [512, 196] width 6 height 6
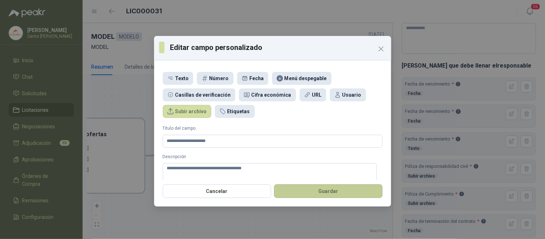
click at [308, 192] on button "Guardar" at bounding box center [328, 191] width 109 height 14
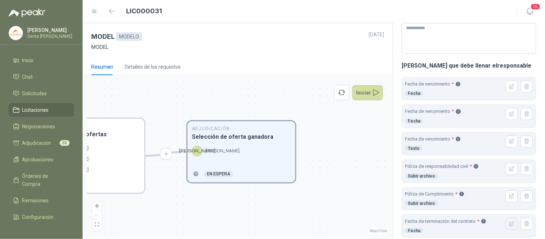
click at [509, 224] on icon "button" at bounding box center [512, 224] width 6 height 6
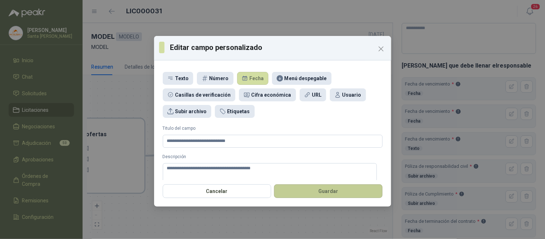
click at [323, 194] on button "Guardar" at bounding box center [328, 191] width 109 height 14
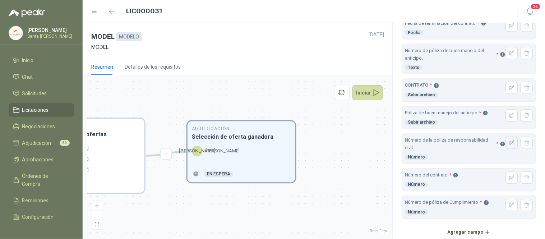
scroll to position [295, 0]
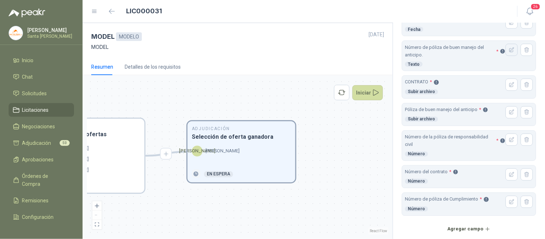
click at [509, 52] on icon "button" at bounding box center [512, 50] width 6 height 6
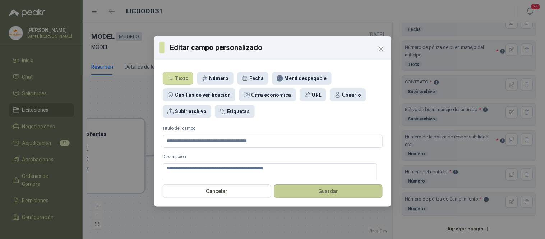
click at [351, 196] on button "Guardar" at bounding box center [328, 191] width 109 height 14
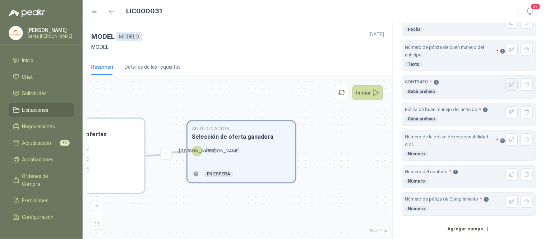
click at [509, 83] on icon "button" at bounding box center [512, 85] width 6 height 6
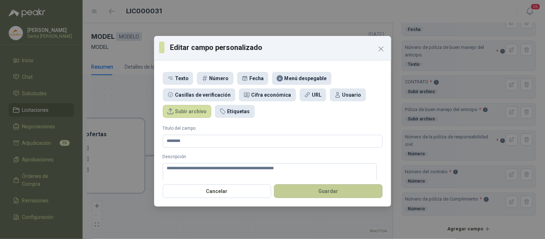
click at [349, 193] on button "Guardar" at bounding box center [328, 191] width 109 height 14
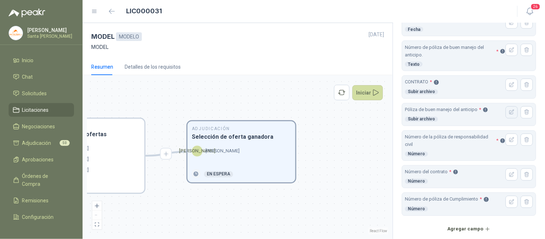
click at [510, 113] on icon "button" at bounding box center [512, 112] width 5 height 5
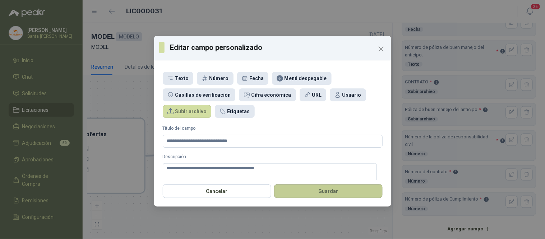
click at [355, 188] on button "Guardar" at bounding box center [328, 191] width 109 height 14
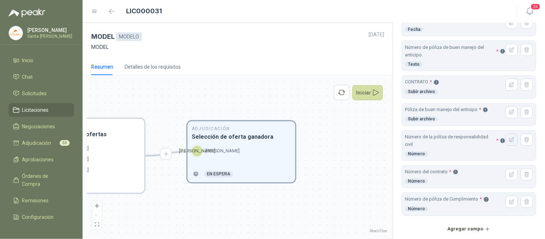
click at [509, 139] on icon "button" at bounding box center [512, 140] width 6 height 6
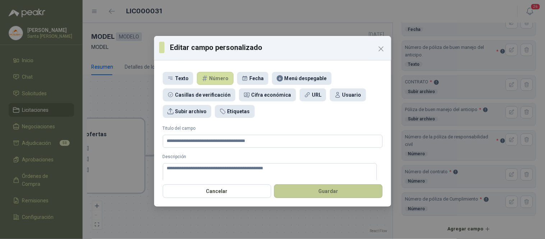
click at [351, 192] on button "Guardar" at bounding box center [328, 191] width 109 height 14
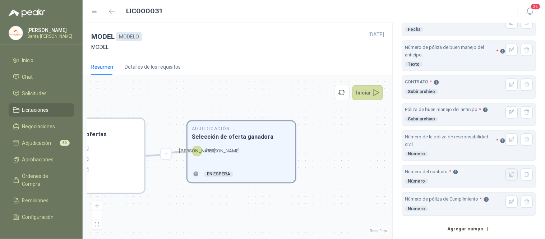
click at [509, 174] on icon "button" at bounding box center [512, 175] width 6 height 6
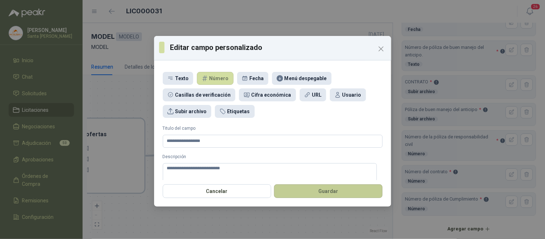
click at [361, 191] on button "Guardar" at bounding box center [328, 191] width 109 height 14
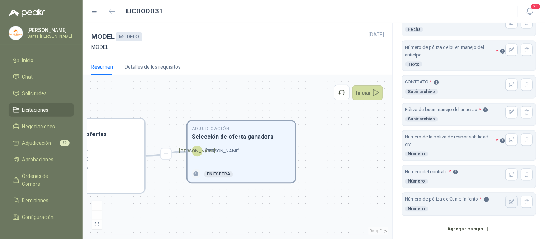
click at [506, 201] on button "button" at bounding box center [512, 202] width 12 height 12
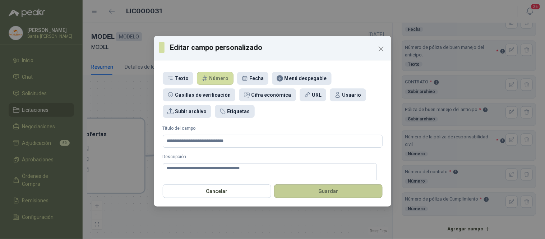
click at [344, 193] on button "Guardar" at bounding box center [328, 191] width 109 height 14
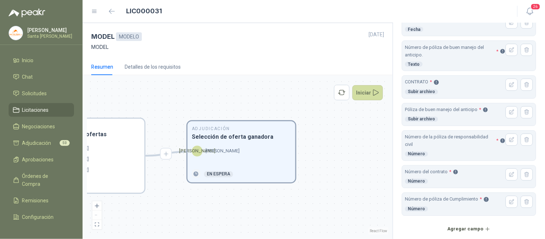
scroll to position [330, 0]
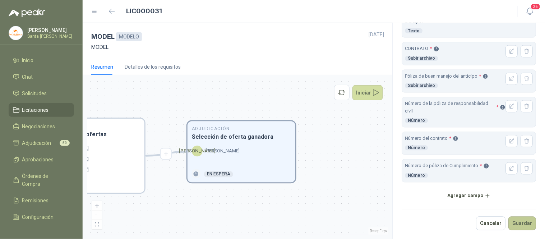
click at [511, 224] on button "Guardar" at bounding box center [523, 224] width 28 height 14
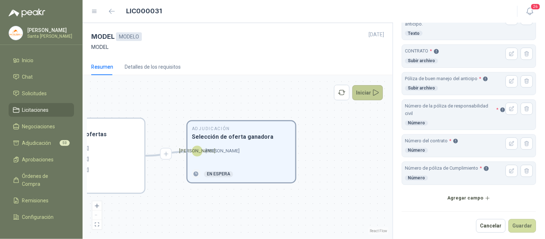
click at [369, 95] on button "Iniciar" at bounding box center [368, 92] width 31 height 15
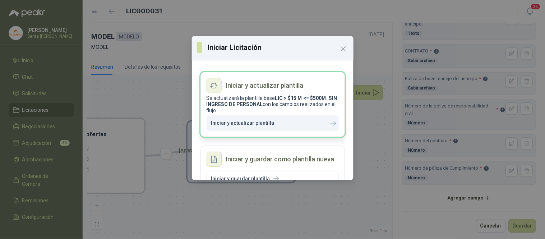
click at [271, 124] on button "Iniciar y actualizar plantilla" at bounding box center [273, 122] width 132 height 15
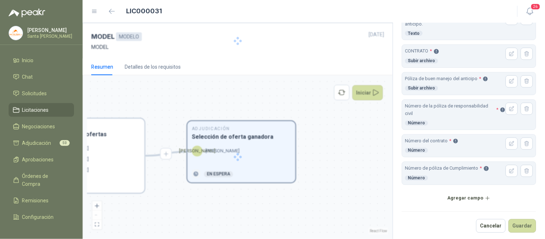
scroll to position [0, 0]
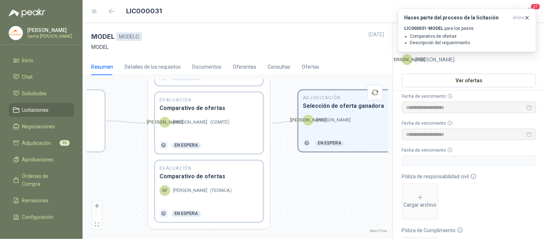
drag, startPoint x: 260, startPoint y: 216, endPoint x: 371, endPoint y: 185, distance: 115.3
click at [371, 185] on div "En Revisión Descripción del requerimiento P [PERSON_NAME] Finalizado En Revisió…" at bounding box center [238, 156] width 302 height 155
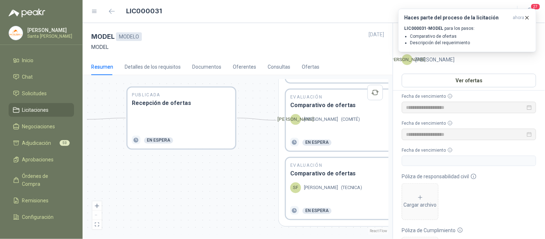
drag, startPoint x: 133, startPoint y: 183, endPoint x: 264, endPoint y: 180, distance: 130.8
click at [264, 180] on div "En Revisión Descripción del requerimiento P [PERSON_NAME] Finalizado En Revisió…" at bounding box center [238, 156] width 302 height 155
click at [529, 18] on icon "button" at bounding box center [527, 18] width 6 height 6
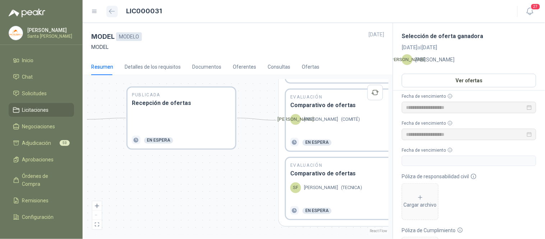
click at [112, 10] on icon "button" at bounding box center [112, 11] width 6 height 5
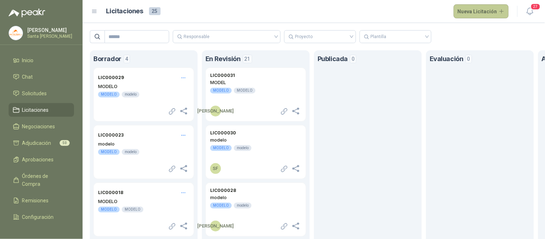
click at [488, 11] on button "Nueva Licitación" at bounding box center [481, 11] width 55 height 14
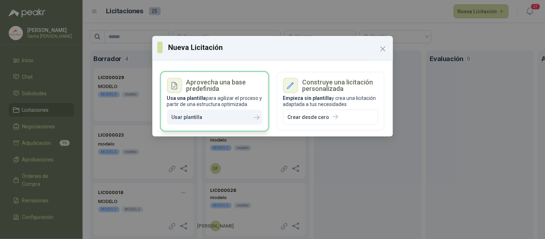
click at [206, 119] on icon "button" at bounding box center [209, 117] width 6 height 6
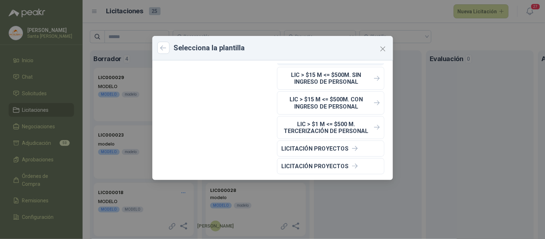
scroll to position [72, 0]
click at [383, 48] on icon "Close" at bounding box center [383, 49] width 4 height 4
